Goal: Information Seeking & Learning: Learn about a topic

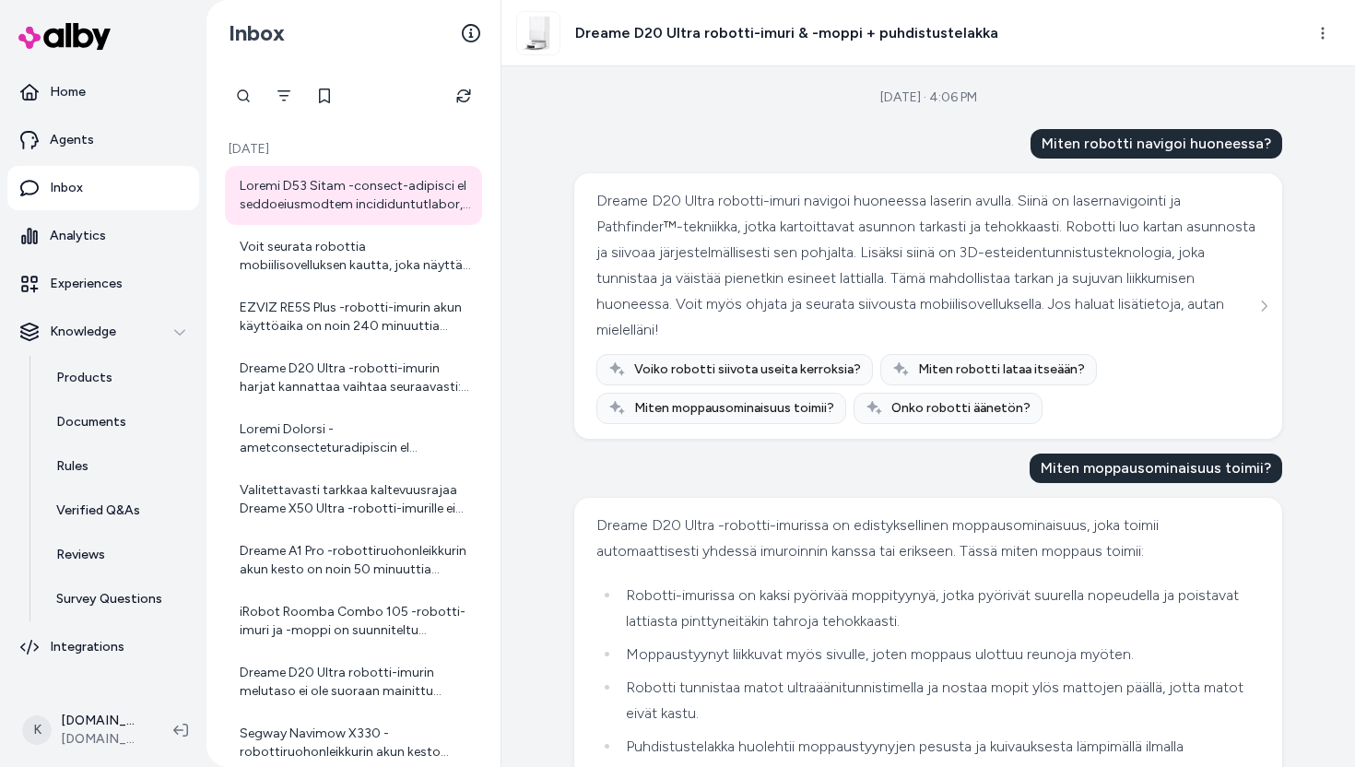
scroll to position [177, 0]
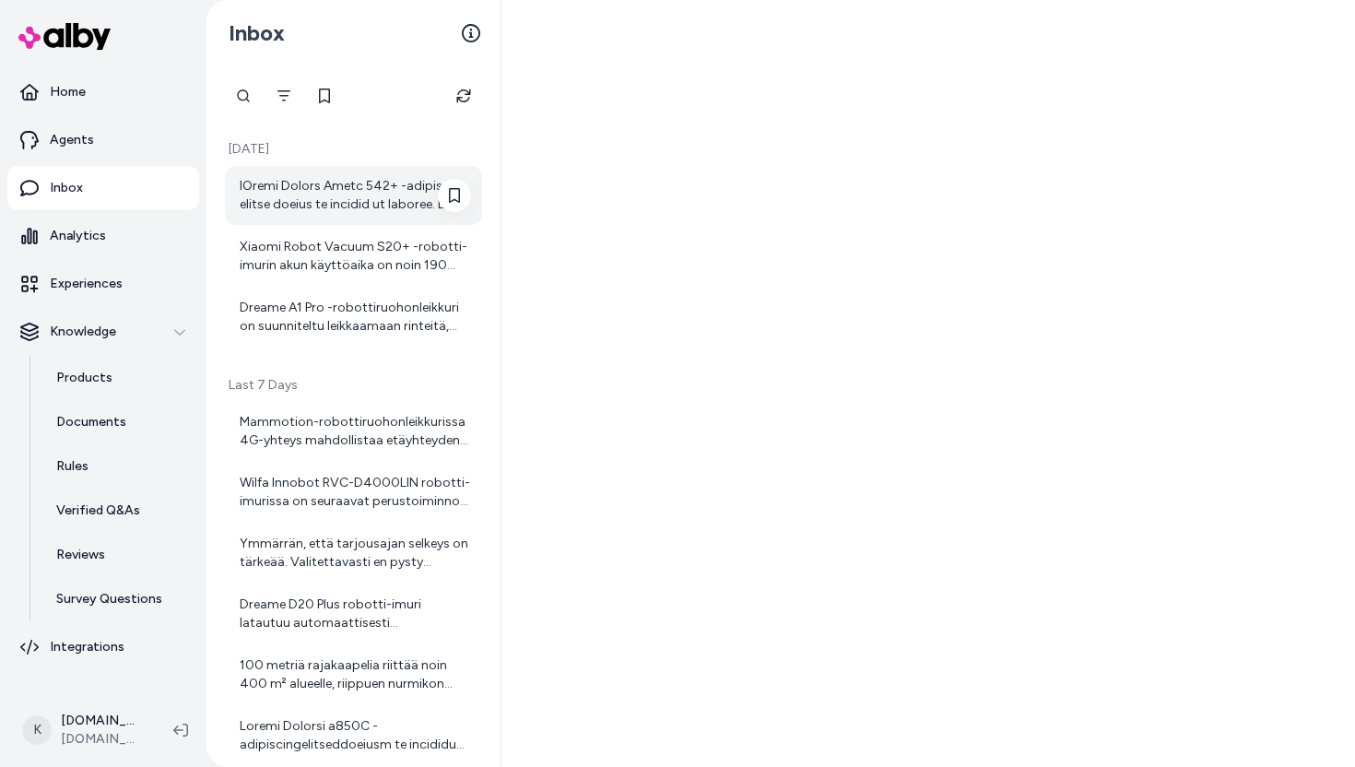
click at [375, 207] on div at bounding box center [355, 195] width 231 height 37
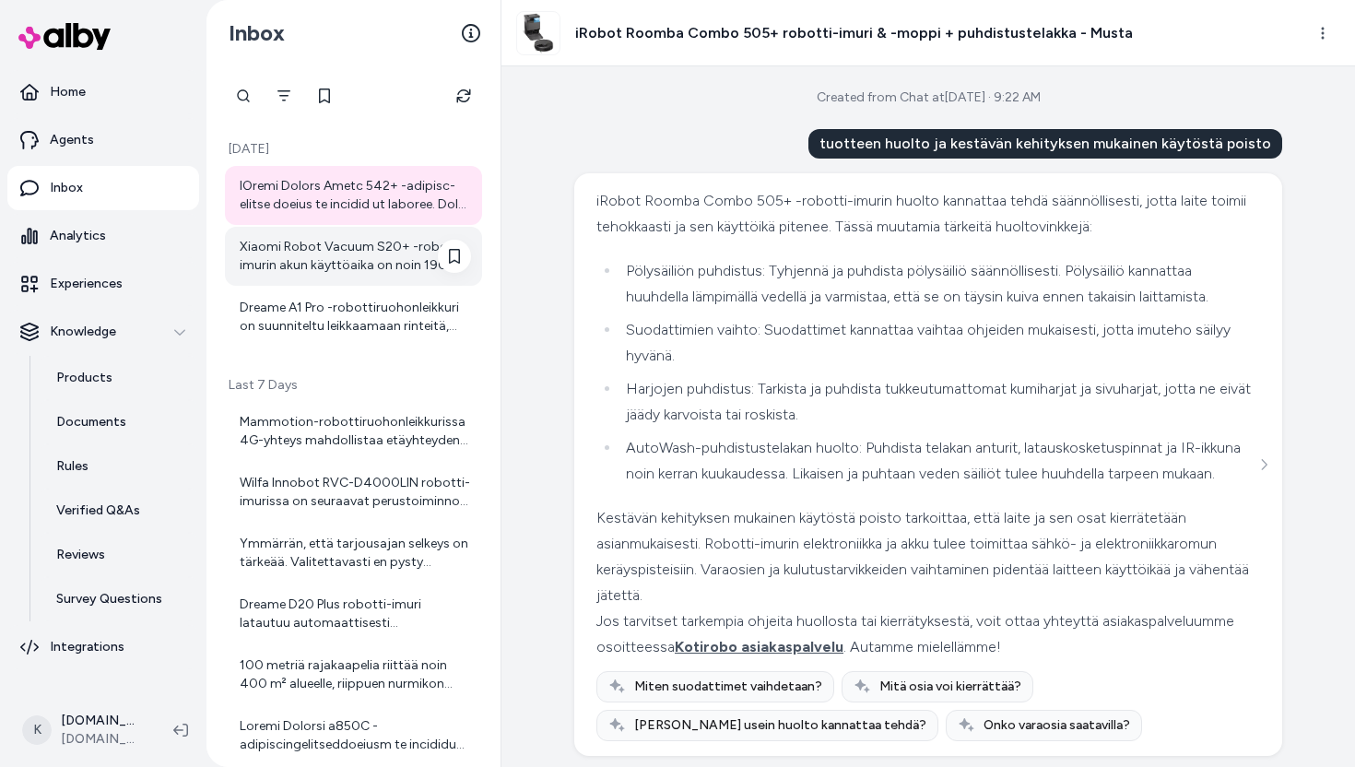
click at [312, 239] on div "Xiaomi Robot Vacuum S20+ -robotti-imurin akun käyttöaika on noin 190 minuuttia …" at bounding box center [355, 256] width 231 height 37
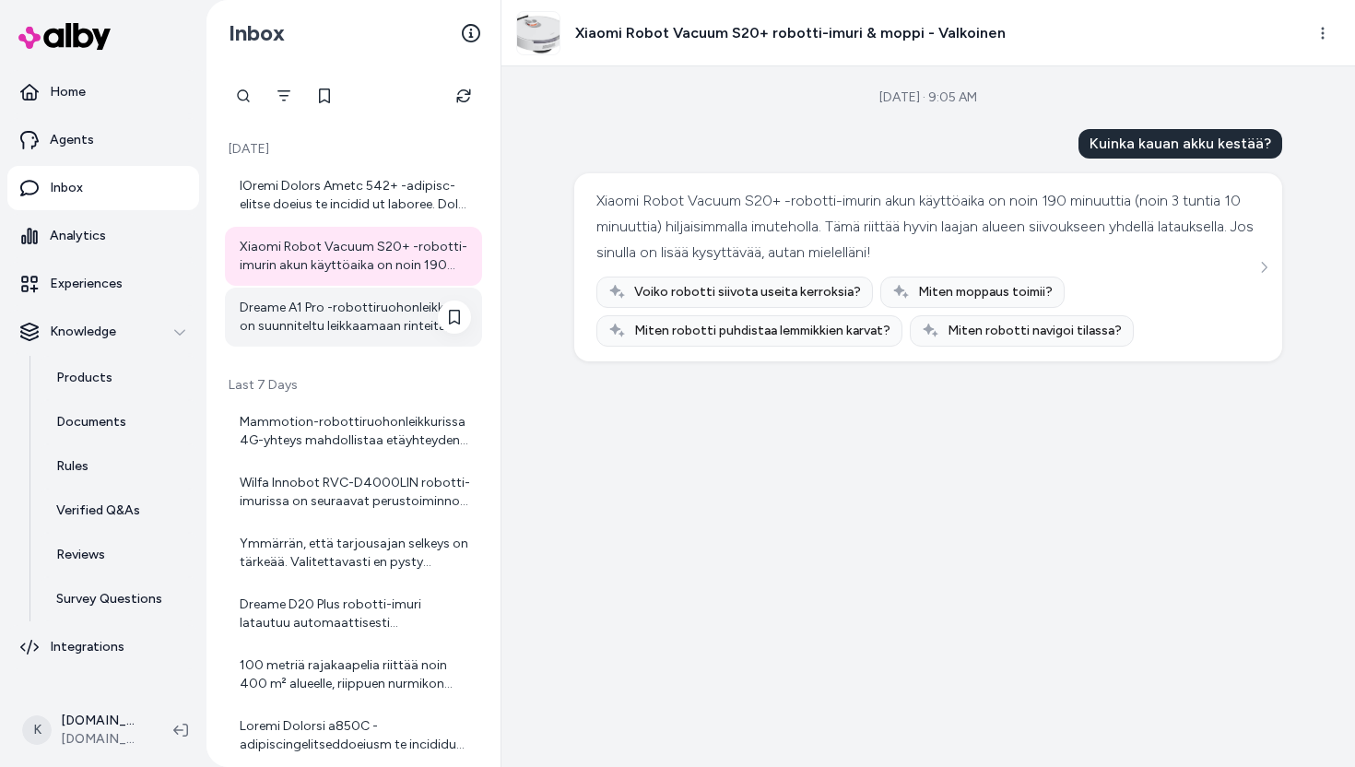
click at [301, 321] on div "Dreame A1 Pro -robottiruohonleikkuri on suunniteltu leikkaamaan rinteitä, joide…" at bounding box center [355, 317] width 231 height 37
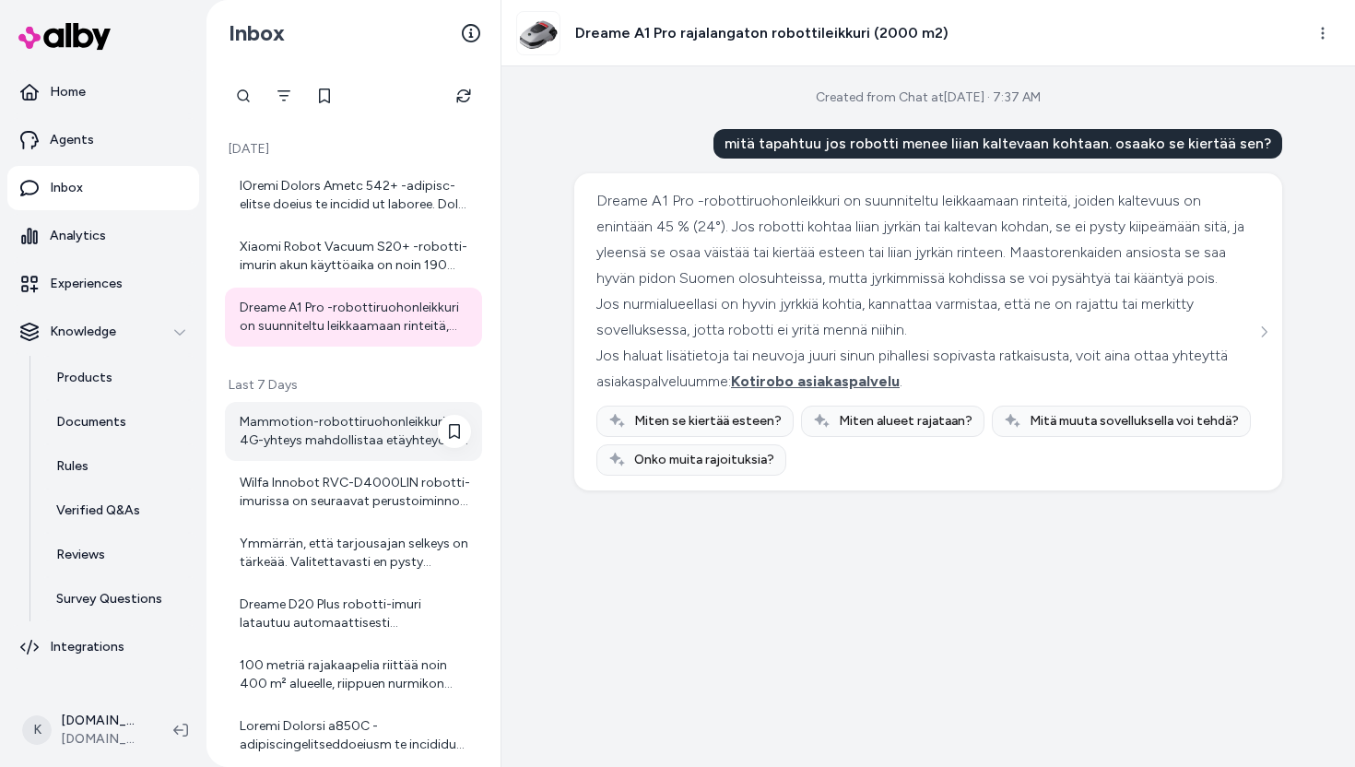
click at [366, 440] on div "Mammotion-robottiruohonleikkurissa 4G-yhteys mahdollistaa etäyhteyden robottiin…" at bounding box center [355, 431] width 231 height 37
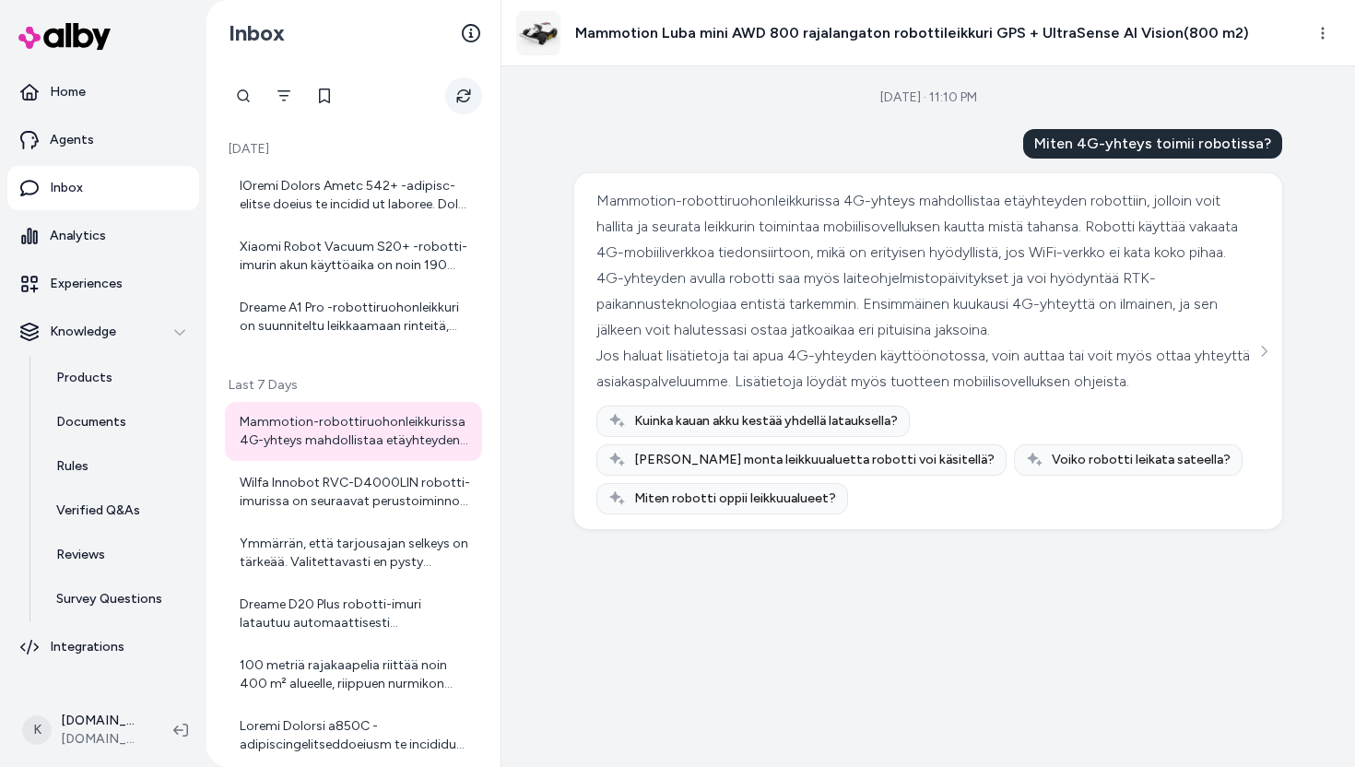
click at [473, 85] on button "Refresh" at bounding box center [463, 95] width 37 height 37
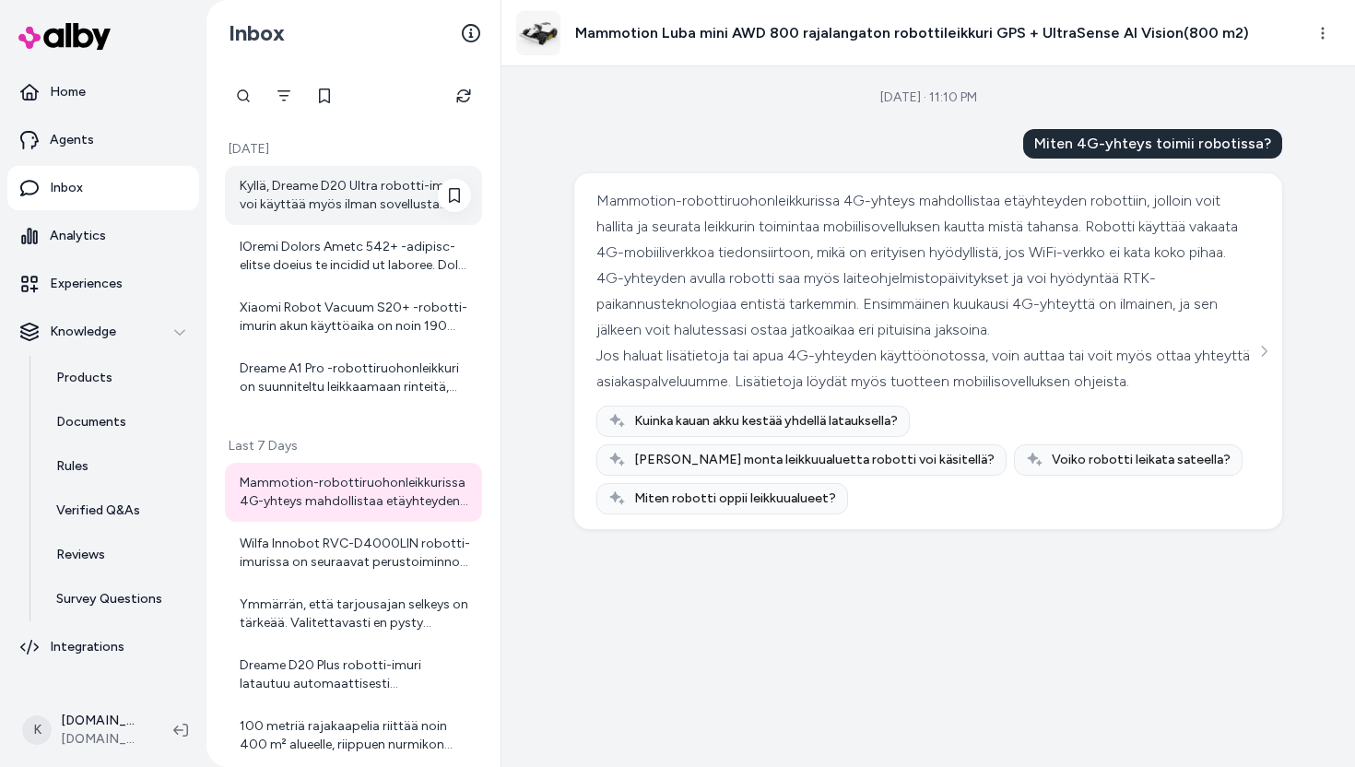
click at [382, 183] on div "Kyllä, Dreame D20 Ultra robotti-imuria voi käyttää myös ilman sovellusta perust…" at bounding box center [355, 195] width 231 height 37
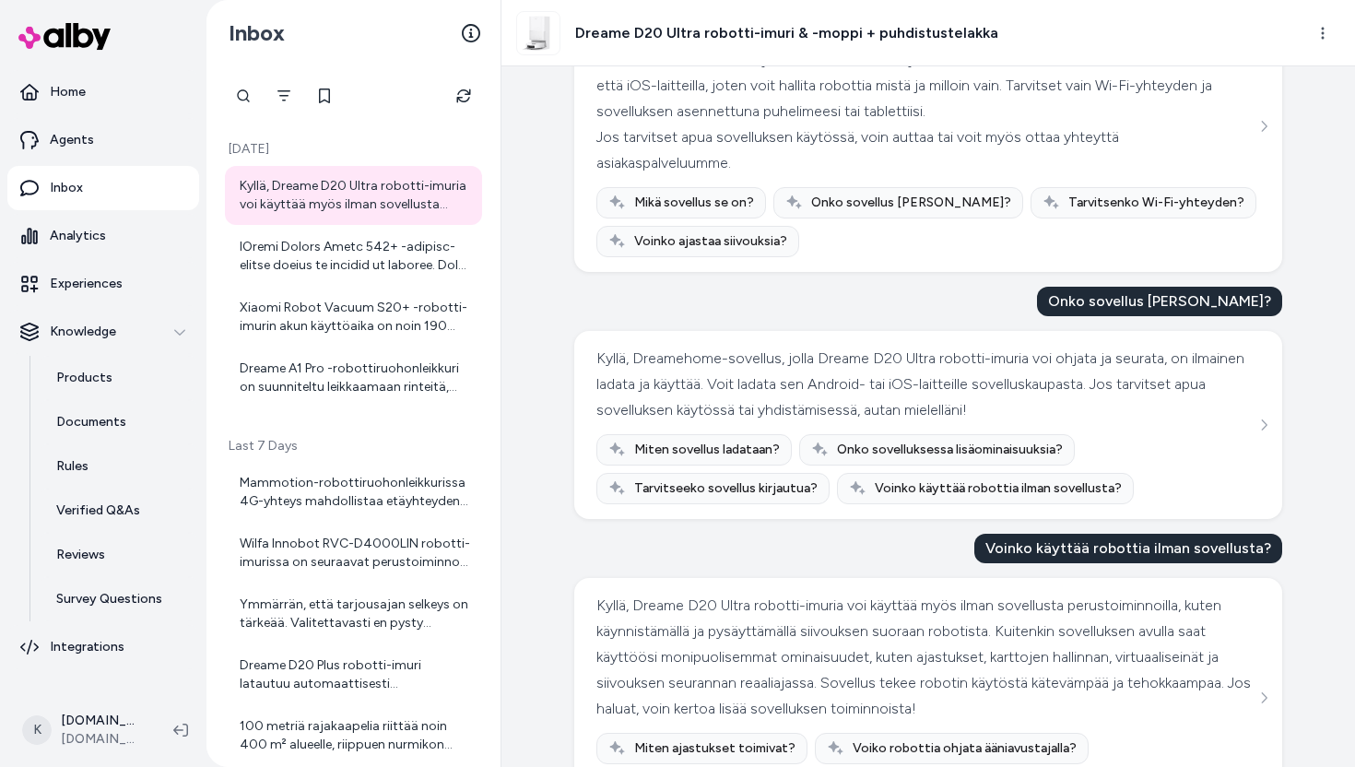
scroll to position [837, 0]
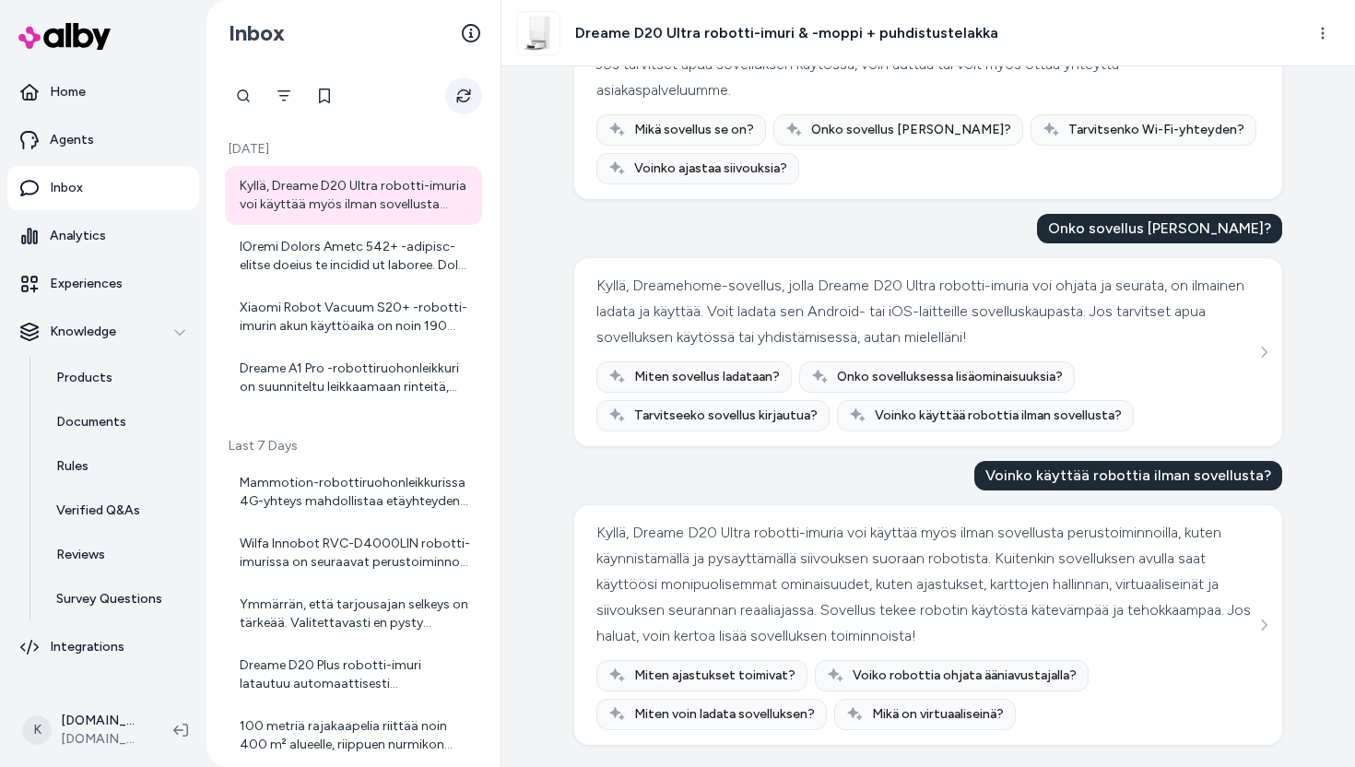
click at [456, 98] on icon "Refresh" at bounding box center [463, 96] width 15 height 15
